Goal: Information Seeking & Learning: Learn about a topic

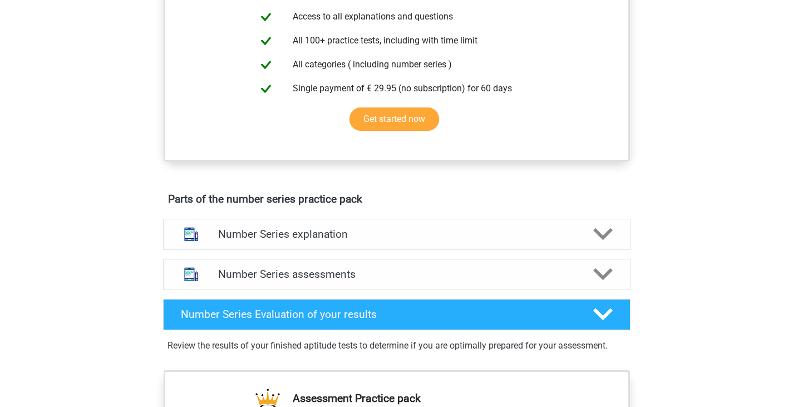
scroll to position [445, 0]
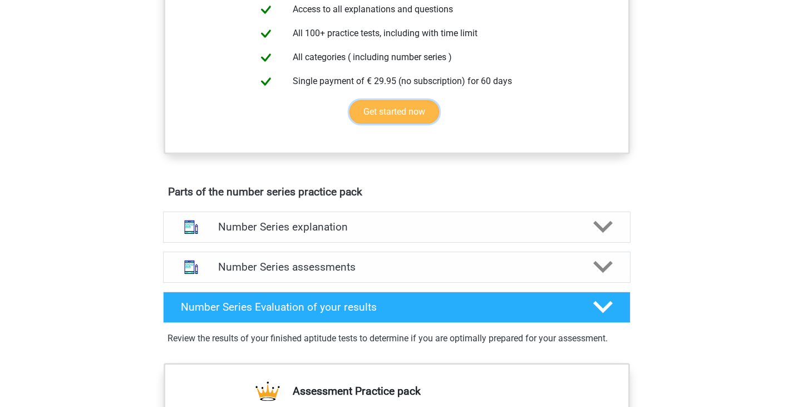
click at [361, 105] on link "Get started now" at bounding box center [394, 111] width 90 height 23
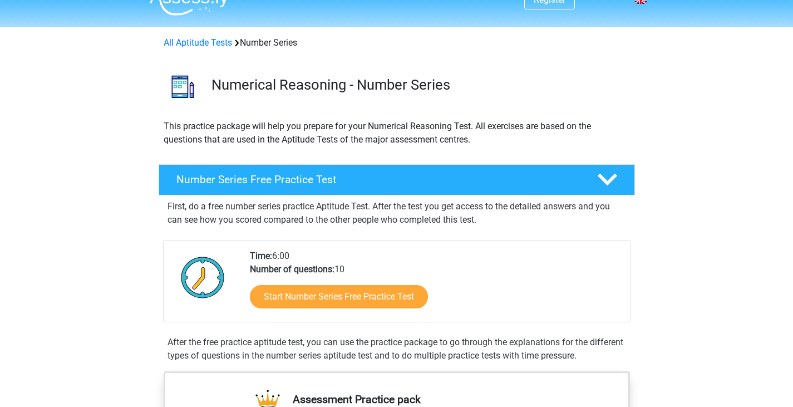
scroll to position [0, 0]
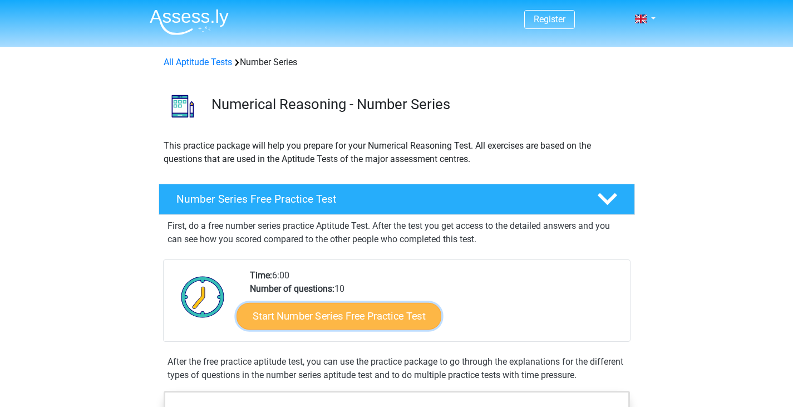
click at [301, 324] on link "Start Number Series Free Practice Test" at bounding box center [338, 315] width 205 height 27
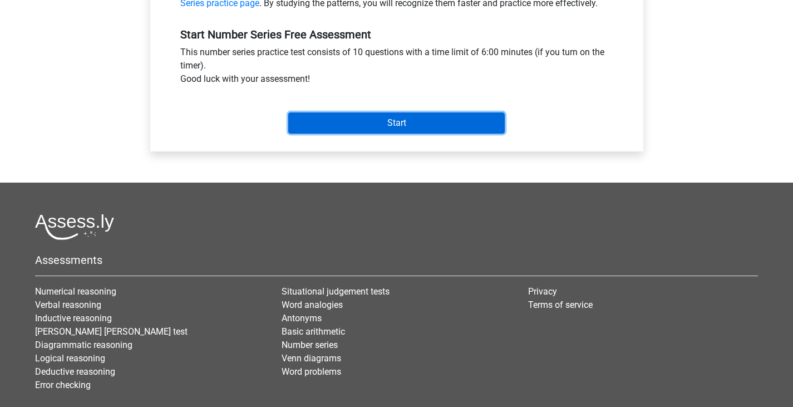
click at [308, 122] on input "Start" at bounding box center [396, 122] width 216 height 21
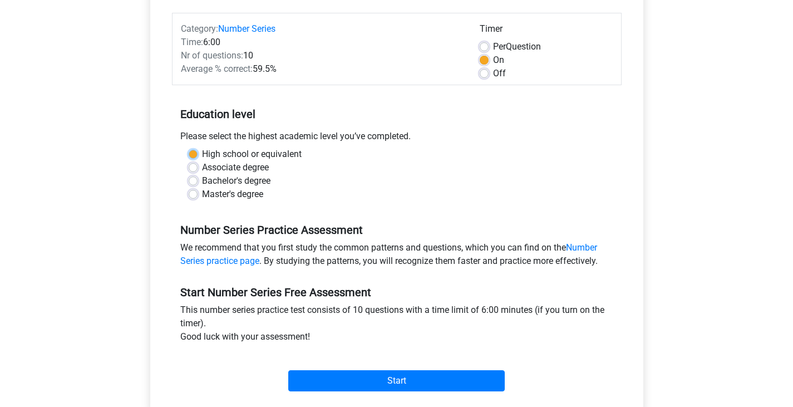
scroll to position [112, 0]
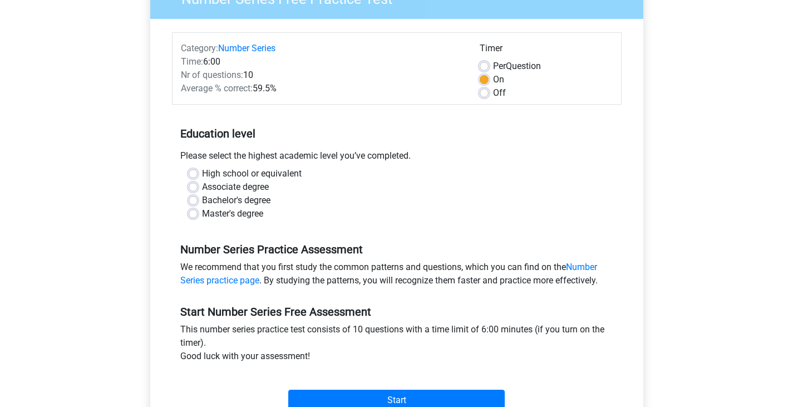
click at [132, 133] on div "Number Series Free Practice Test Category: Number Series Time: 6:00 Nr of quest…" at bounding box center [396, 210] width 529 height 498
